Goal: Navigation & Orientation: Find specific page/section

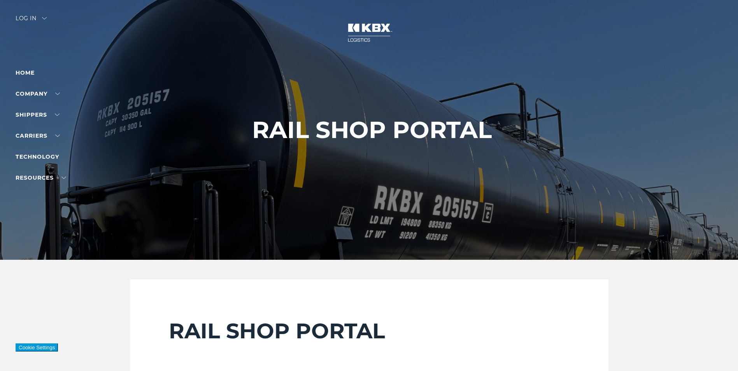
click at [47, 21] on div "Log in" at bounding box center [31, 21] width 31 height 11
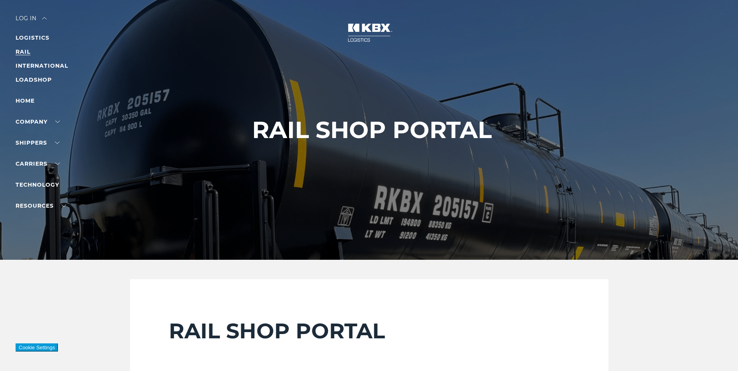
click at [24, 51] on link "RAIL" at bounding box center [23, 51] width 15 height 7
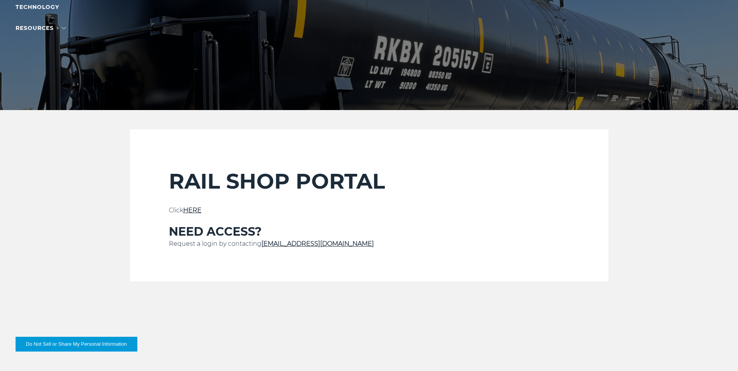
scroll to position [156, 0]
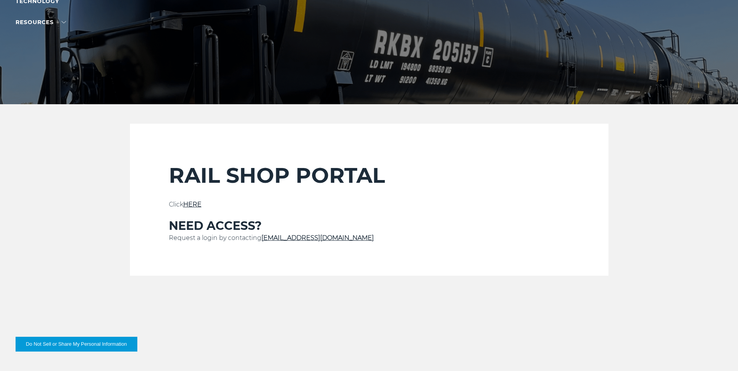
click at [195, 204] on link "HERE" at bounding box center [192, 204] width 18 height 7
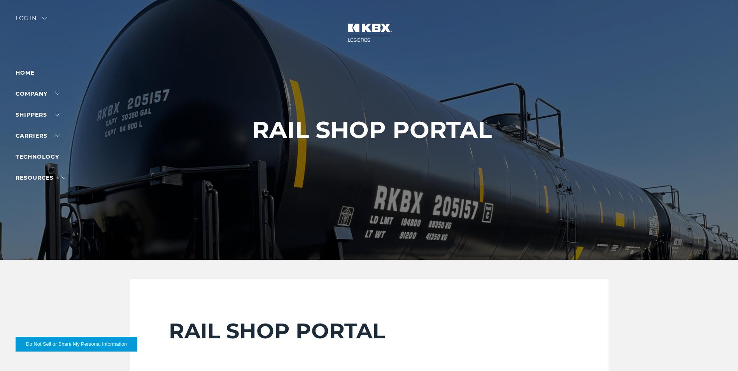
click at [35, 24] on div "Log in" at bounding box center [31, 21] width 31 height 11
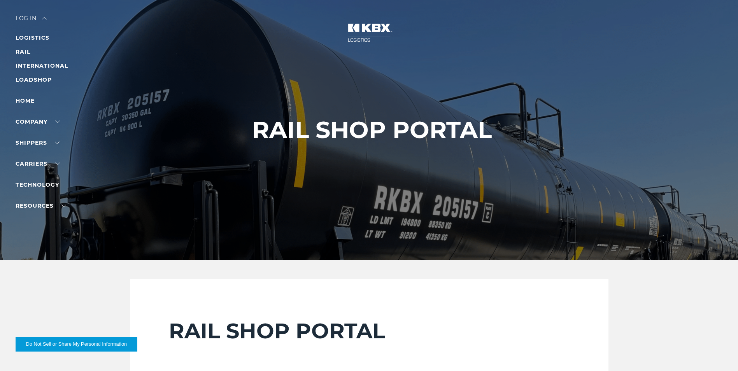
click at [28, 52] on link "RAIL" at bounding box center [23, 51] width 15 height 7
